Goal: Navigation & Orientation: Find specific page/section

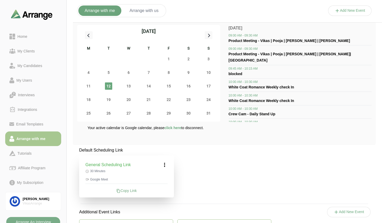
click at [345, 8] on button "Add New Event" at bounding box center [350, 10] width 44 height 10
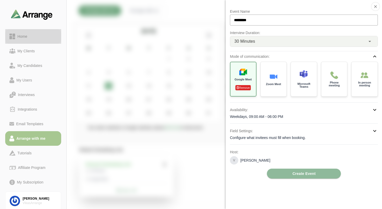
click at [25, 41] on link "Home" at bounding box center [33, 36] width 56 height 15
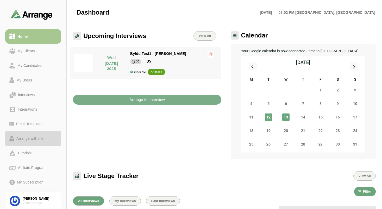
click at [34, 140] on div "Arrange with me" at bounding box center [29, 139] width 31 height 6
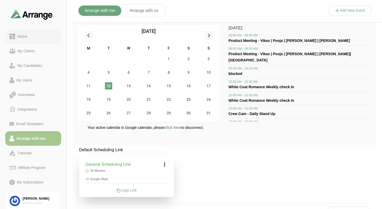
click at [26, 41] on link "Home" at bounding box center [33, 36] width 56 height 15
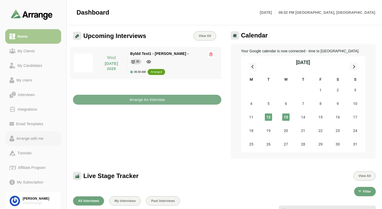
click at [33, 138] on div "Arrange with me" at bounding box center [29, 139] width 31 height 6
